Goal: Complete application form

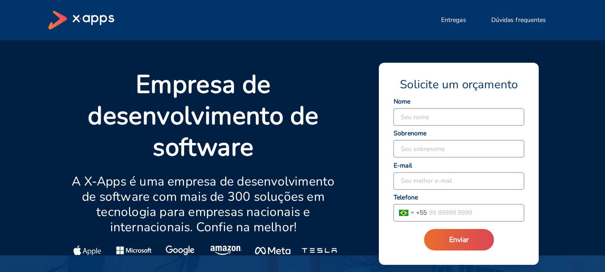
click at [458, 114] on input at bounding box center [459, 116] width 130 height 17
type input "Larissa"
click at [441, 156] on input at bounding box center [459, 148] width 130 height 17
type input "santos"
click at [437, 187] on input at bounding box center [459, 181] width 130 height 17
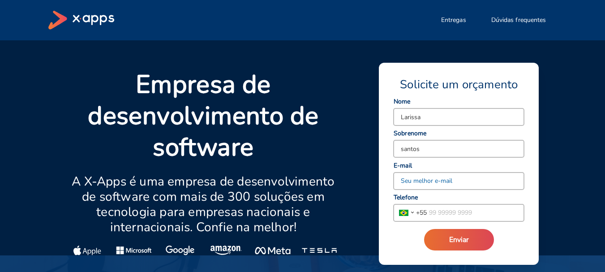
type input "[EMAIL_ADDRESS][DOMAIN_NAME]"
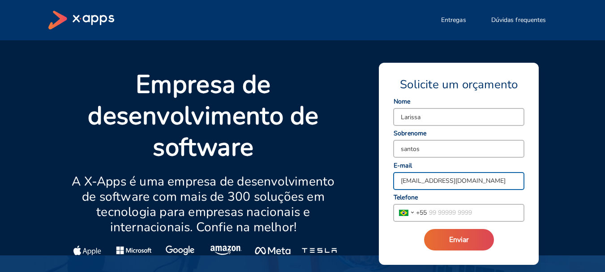
drag, startPoint x: 506, startPoint y: 183, endPoint x: 305, endPoint y: 204, distance: 201.5
click at [305, 204] on div "Empresa de desenvolvimento de software A X-Apps é uma empresa de desenvolviment…" at bounding box center [297, 156] width 477 height 197
click at [446, 165] on div "Seu melhor e-mail" at bounding box center [458, 176] width 131 height 26
click at [448, 176] on input at bounding box center [459, 181] width 130 height 17
type input "[EMAIL_ADDRESS][DOMAIN_NAME]"
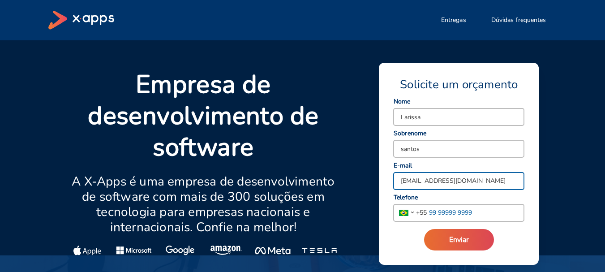
click at [444, 211] on input "tel" at bounding box center [475, 212] width 97 height 17
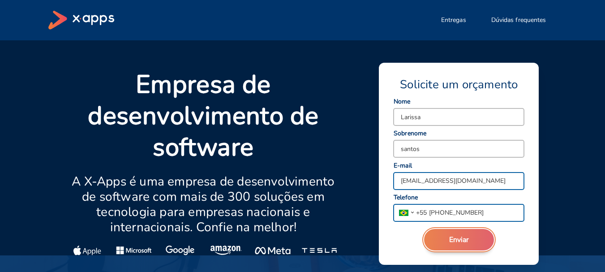
click at [469, 244] on span "Enviar" at bounding box center [460, 240] width 20 height 10
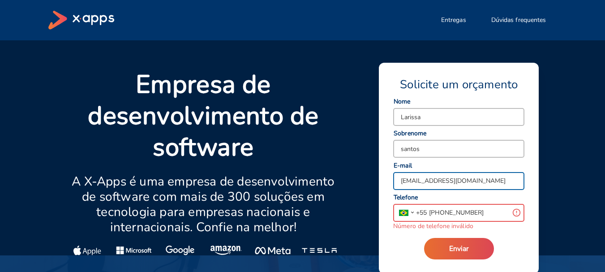
click at [445, 209] on input "[PHONE_NUMBER]" at bounding box center [468, 212] width 82 height 17
type input "[PHONE_NUMBER]"
click at [471, 252] on button "Enviar" at bounding box center [459, 249] width 70 height 22
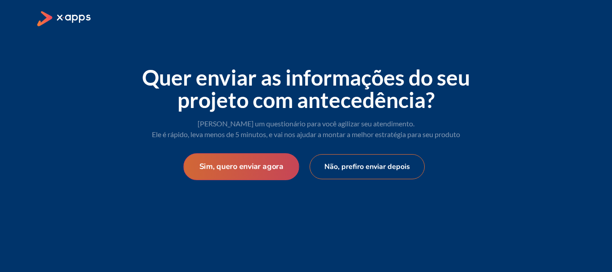
click at [252, 168] on button "Sim, quero enviar agora" at bounding box center [241, 166] width 116 height 27
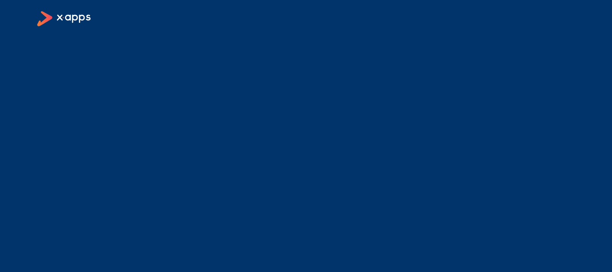
select select "BR"
